Goal: Find specific page/section: Find specific page/section

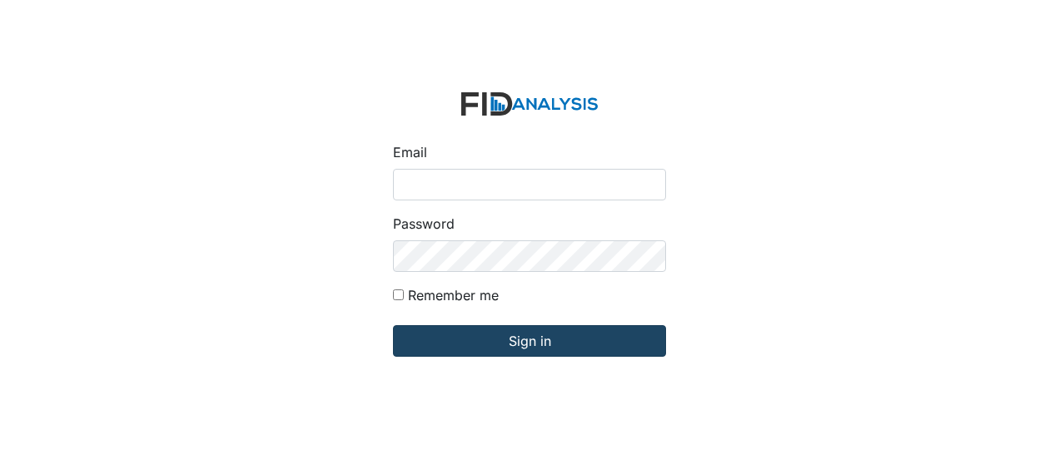
type input "[EMAIL_ADDRESS][DOMAIN_NAME]"
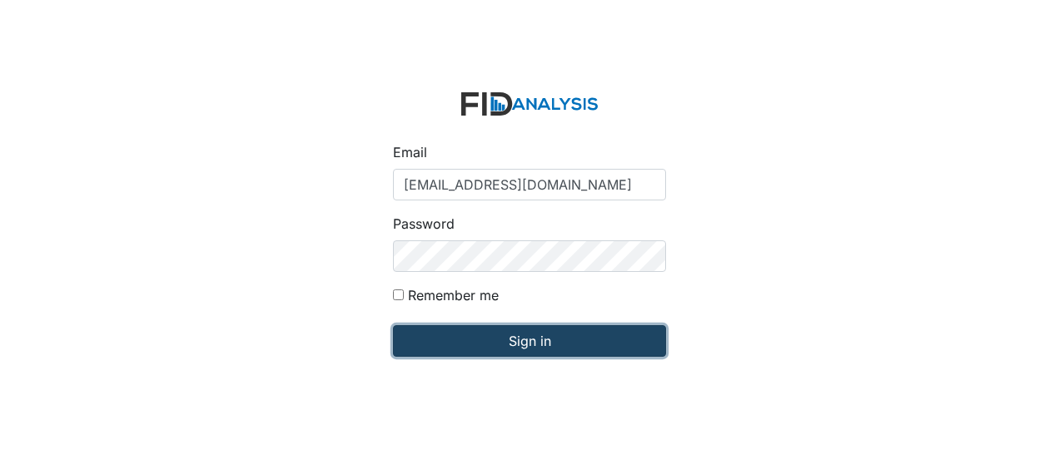
click at [428, 343] on input "Sign in" at bounding box center [529, 341] width 273 height 32
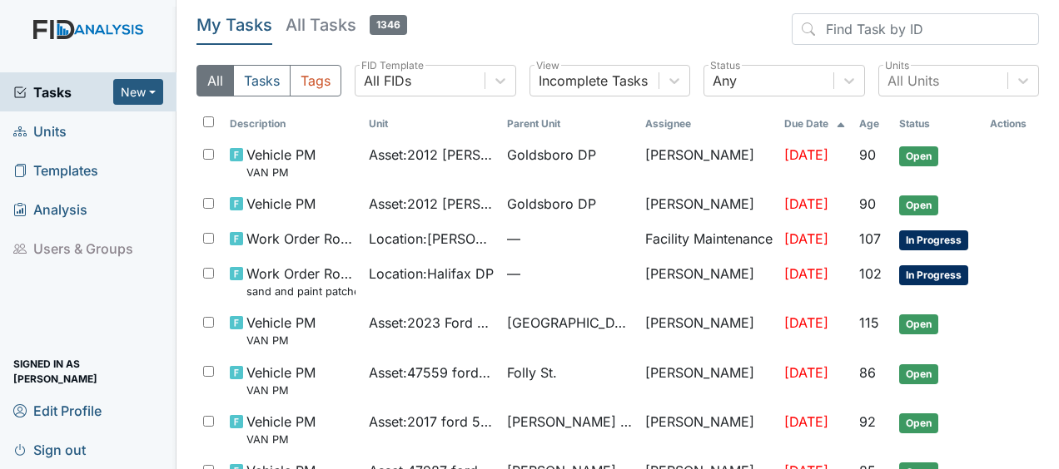
click at [56, 133] on span "Units" at bounding box center [39, 131] width 53 height 26
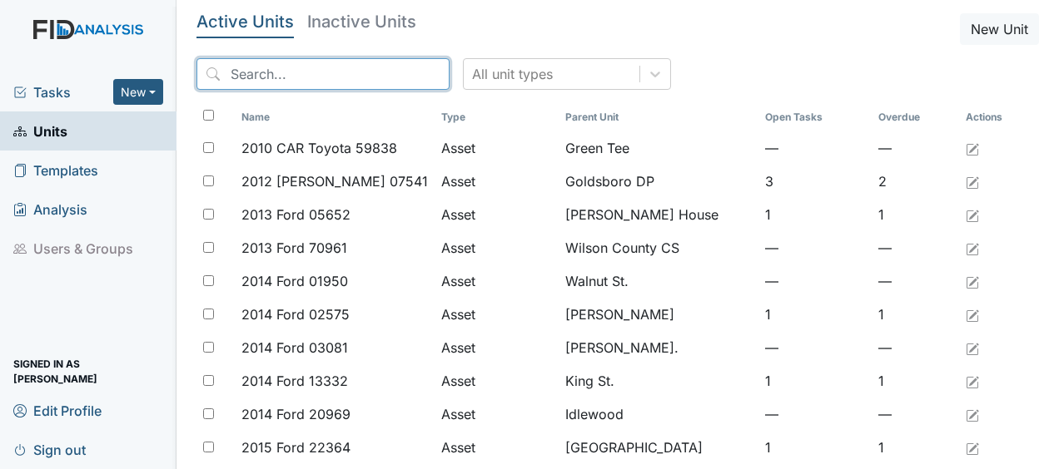
click at [318, 80] on input "search" at bounding box center [322, 74] width 253 height 32
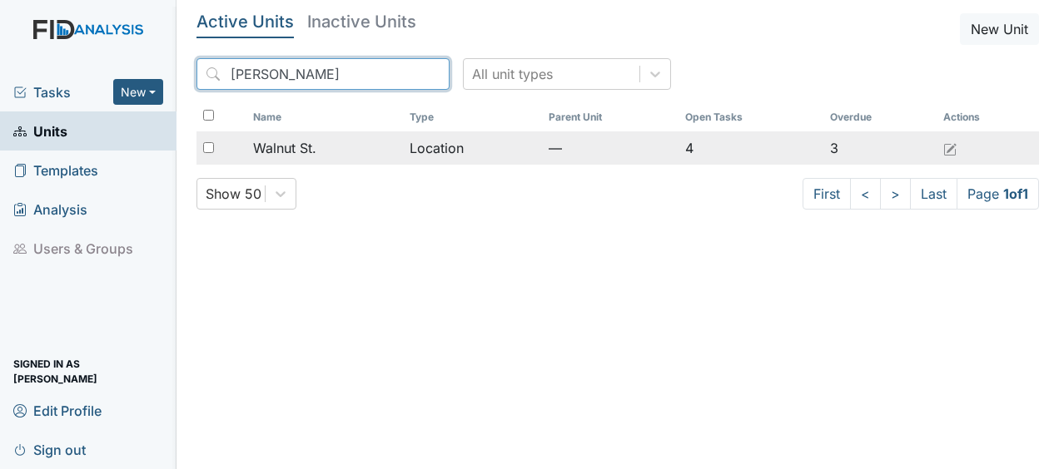
type input "waln"
click at [432, 143] on td "Location" at bounding box center [472, 148] width 138 height 33
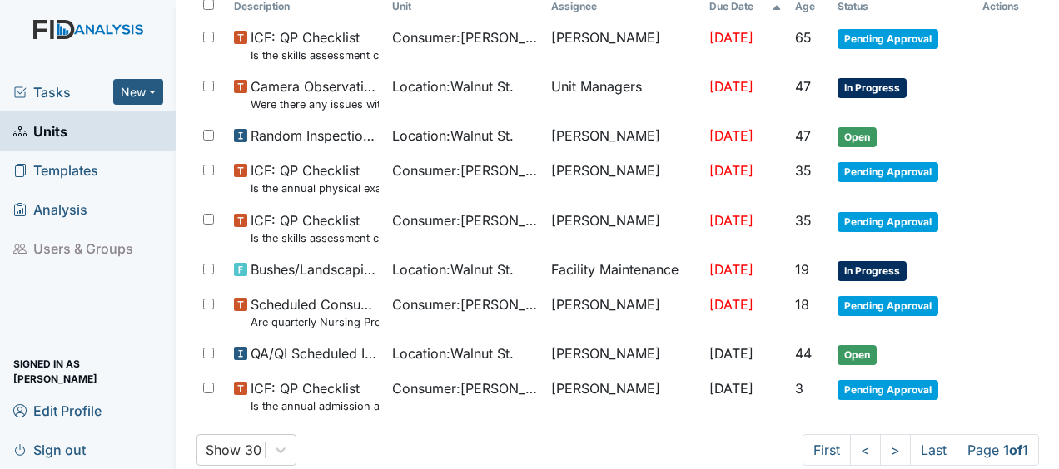
scroll to position [232, 0]
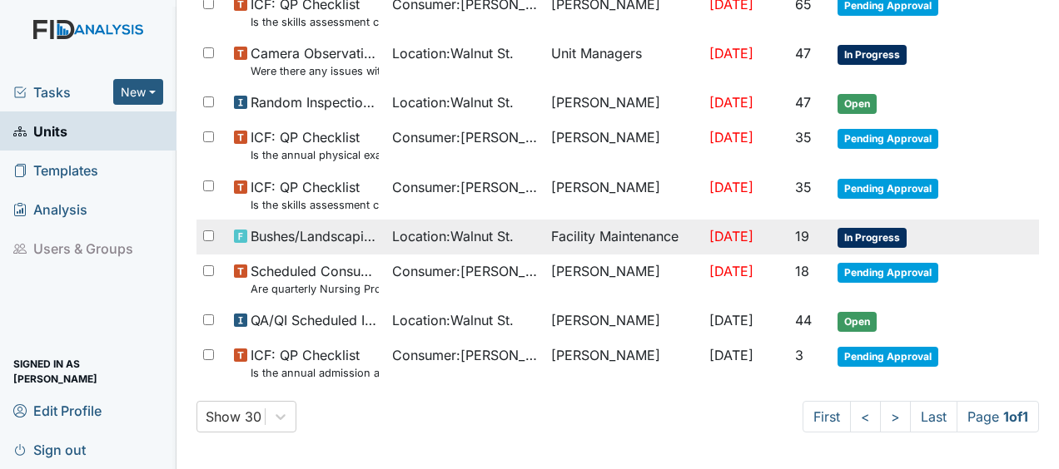
click at [609, 236] on td "Facility Maintenance" at bounding box center [623, 237] width 158 height 35
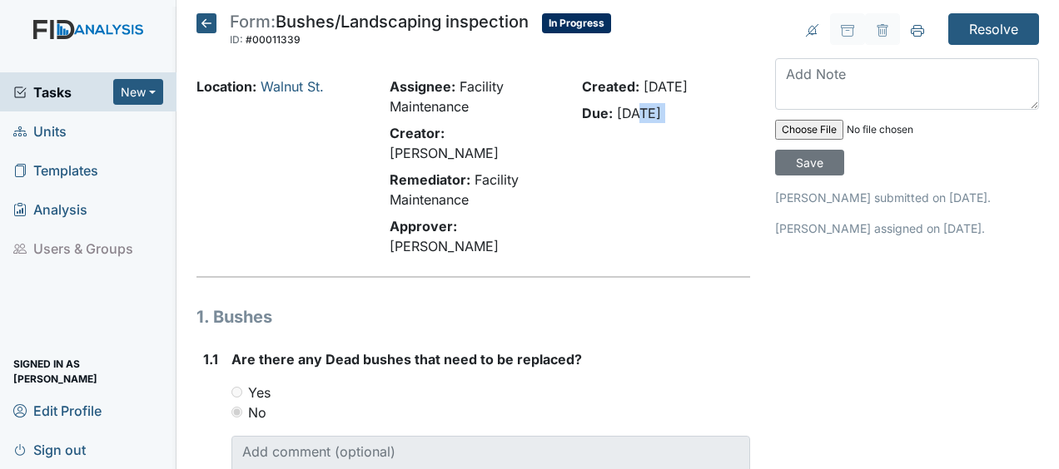
drag, startPoint x: 0, startPoint y: 0, endPoint x: 636, endPoint y: 71, distance: 639.8
click at [203, 23] on icon at bounding box center [206, 23] width 20 height 20
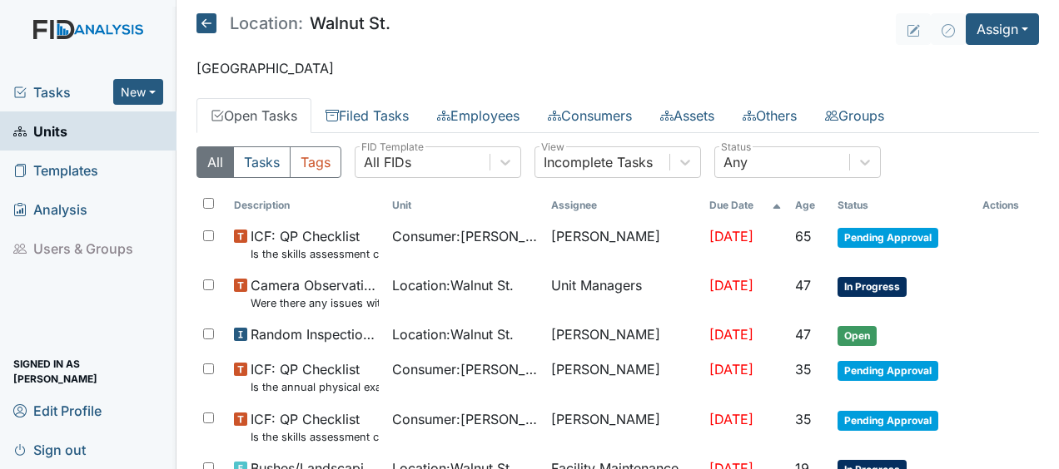
click at [206, 21] on icon at bounding box center [206, 23] width 20 height 20
